Goal: Transaction & Acquisition: Purchase product/service

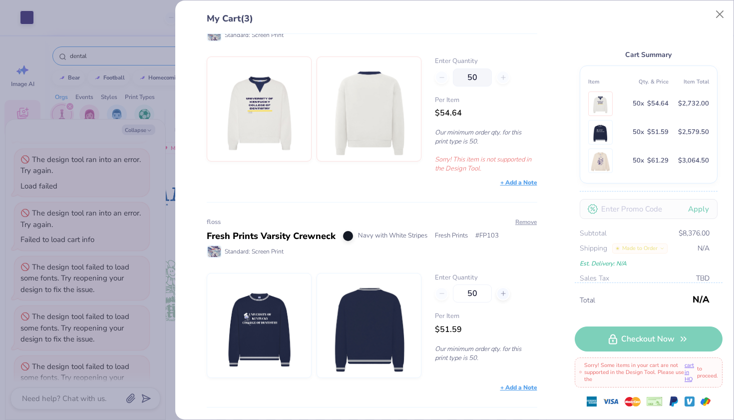
scroll to position [48, 0]
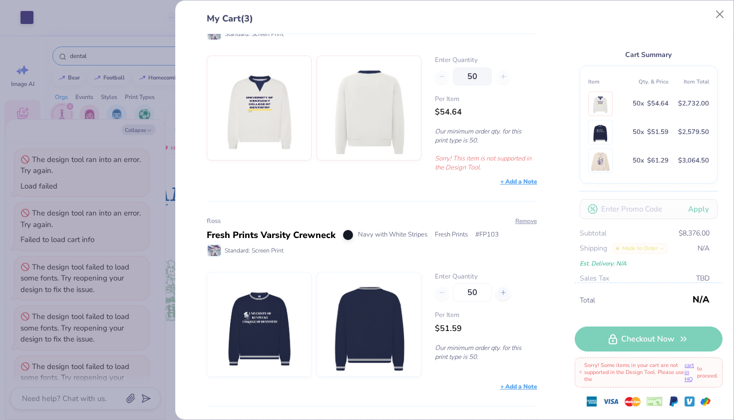
click at [257, 109] on img at bounding box center [259, 108] width 86 height 104
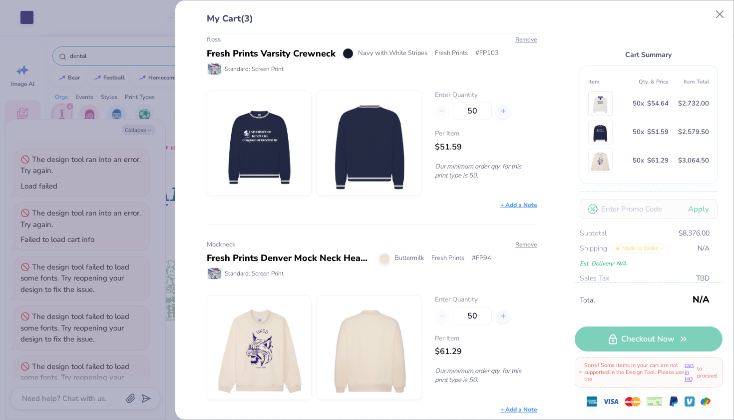
scroll to position [230, 0]
click at [285, 152] on img at bounding box center [259, 143] width 86 height 104
click at [165, 145] on div "My Cart (3) toothbrush Fresh Prints Retro Crewneck White/Navy Fresh Prints # FP…" at bounding box center [367, 210] width 734 height 420
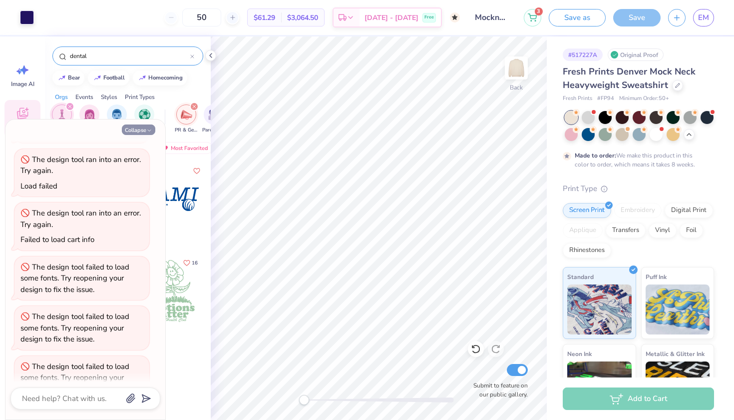
click at [148, 131] on icon "button" at bounding box center [149, 130] width 6 height 6
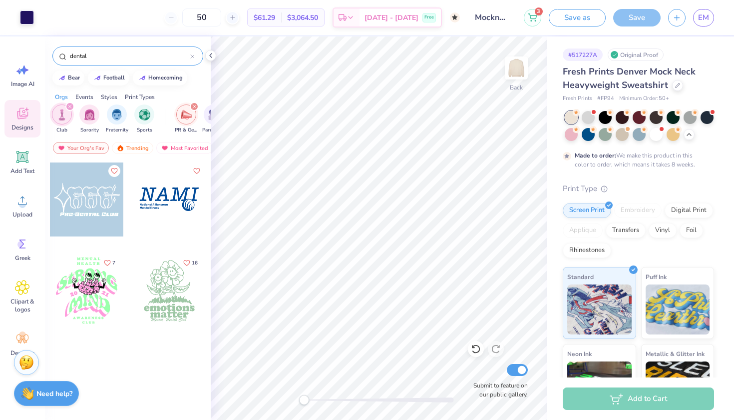
type textarea "x"
click at [31, 17] on div at bounding box center [27, 16] width 14 height 14
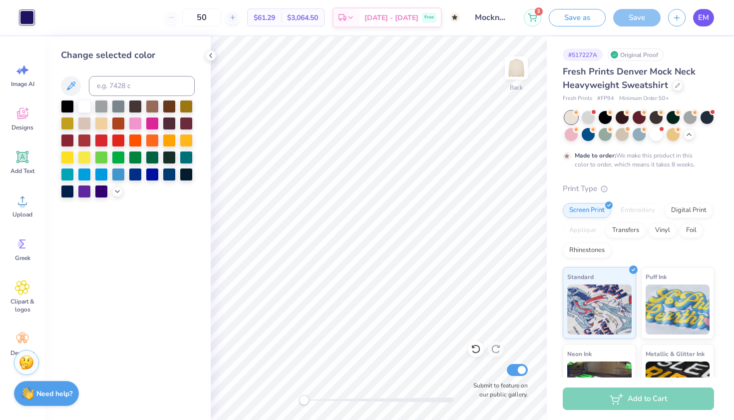
click at [706, 19] on span "EM" at bounding box center [703, 17] width 11 height 11
click at [537, 19] on button "3" at bounding box center [532, 15] width 17 height 17
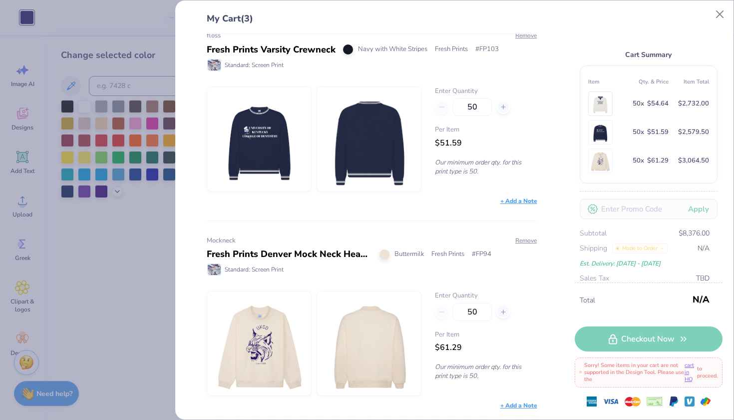
scroll to position [233, 0]
click at [148, 327] on div "My Cart (3) toothbrush Fresh Prints Retro Crewneck White/Navy Fresh Prints # FP…" at bounding box center [367, 210] width 734 height 420
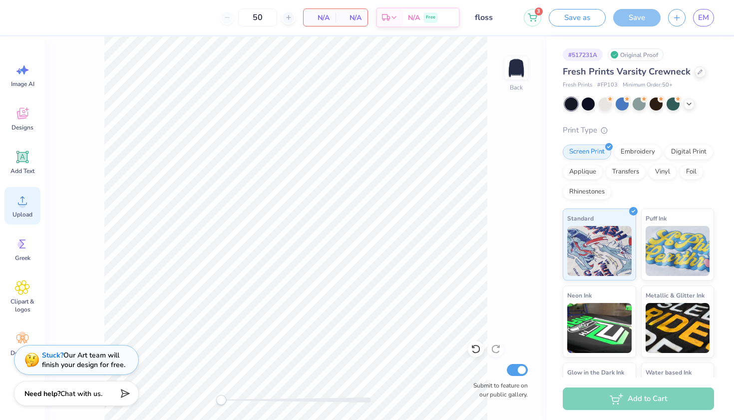
click at [31, 201] on div "Upload" at bounding box center [22, 205] width 36 height 37
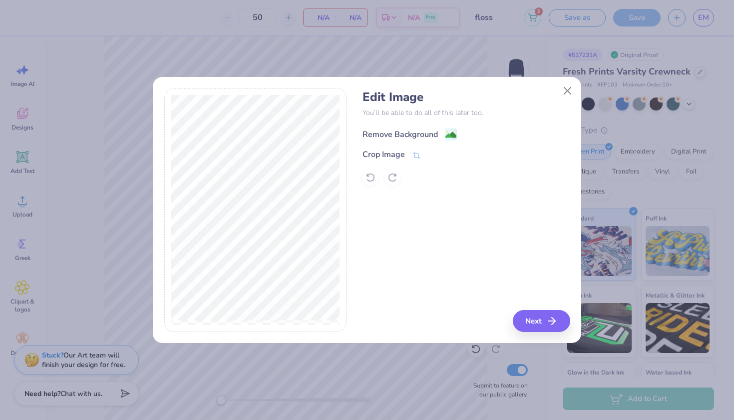
click at [422, 137] on div "Remove Background" at bounding box center [400, 134] width 75 height 12
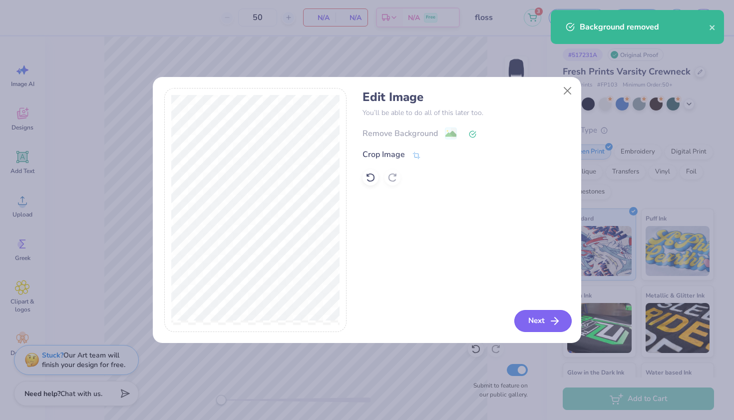
click at [535, 316] on button "Next" at bounding box center [542, 321] width 57 height 22
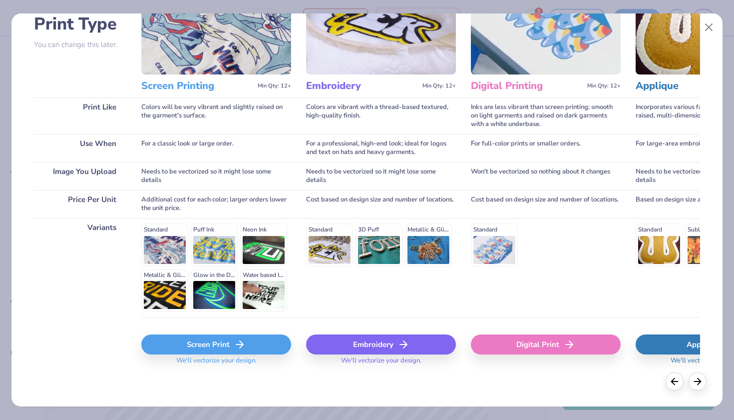
scroll to position [78, 0]
click at [225, 349] on div "Screen Print" at bounding box center [216, 345] width 150 height 20
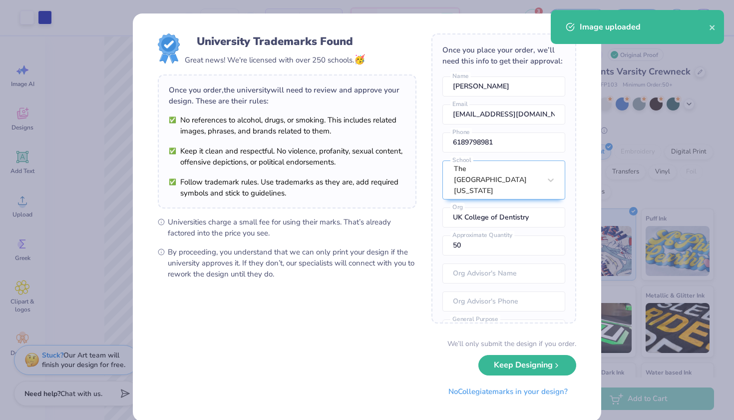
click at [296, 181] on body "Art colors 50 $51.59 Per Item $2,579.50 Total Est. Delivery Sep 23 - 26 Free De…" at bounding box center [367, 210] width 734 height 420
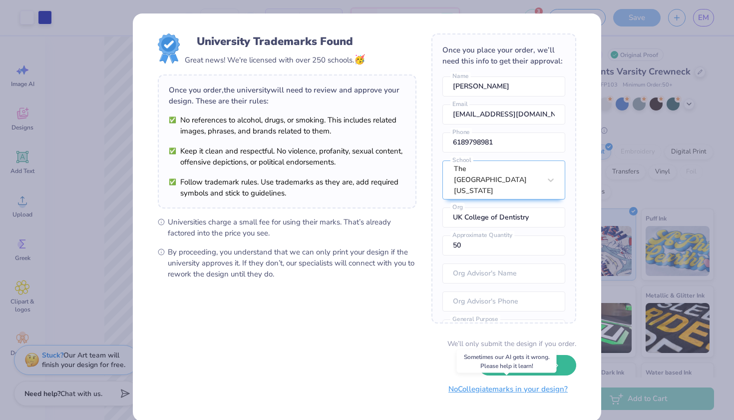
click at [530, 390] on button "No Collegiate marks in your design?" at bounding box center [508, 389] width 136 height 20
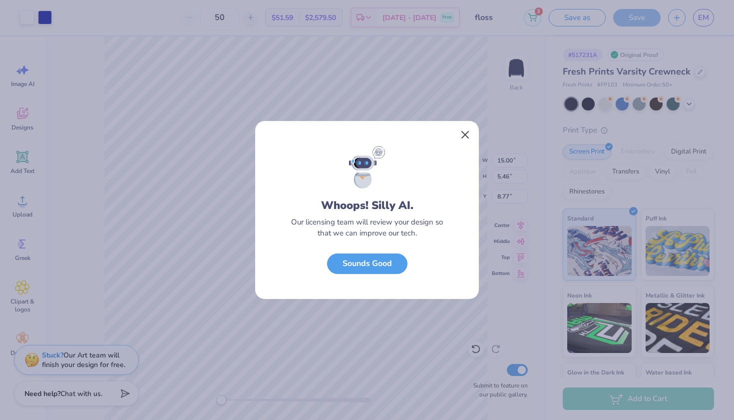
click at [469, 133] on button "Close" at bounding box center [465, 134] width 19 height 19
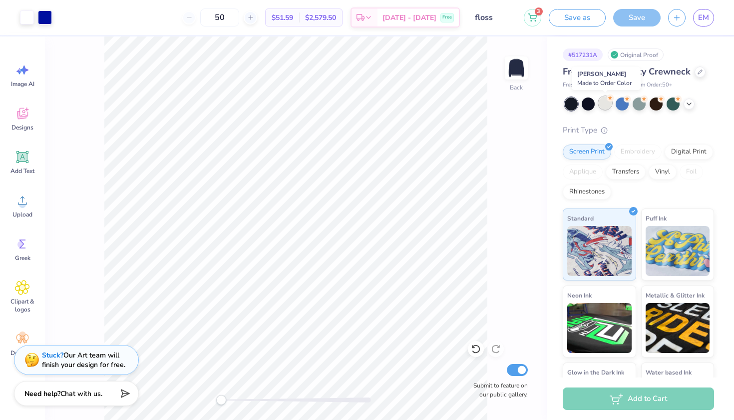
click at [608, 99] on circle at bounding box center [610, 97] width 7 height 7
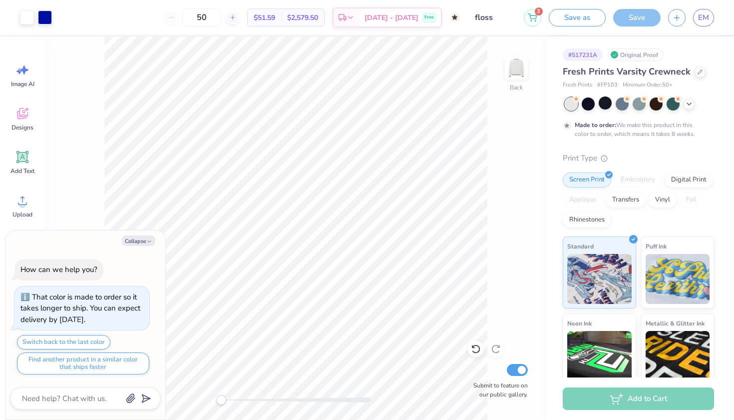
type textarea "x"
